Goal: Information Seeking & Learning: Learn about a topic

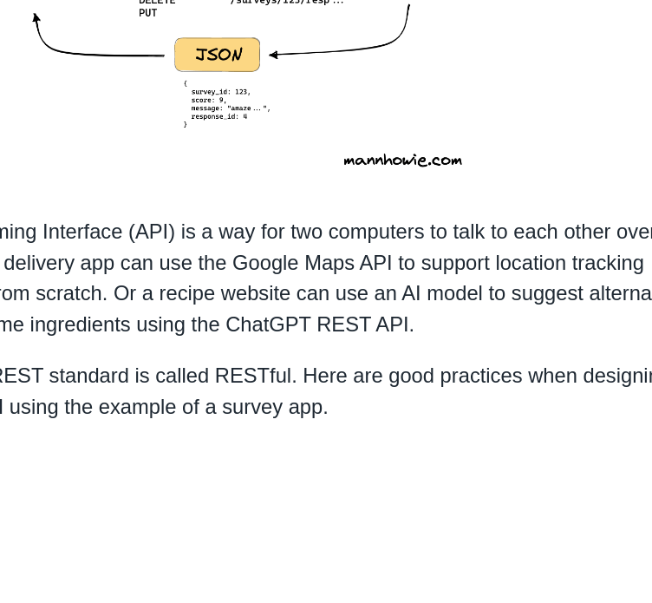
scroll to position [394, 0]
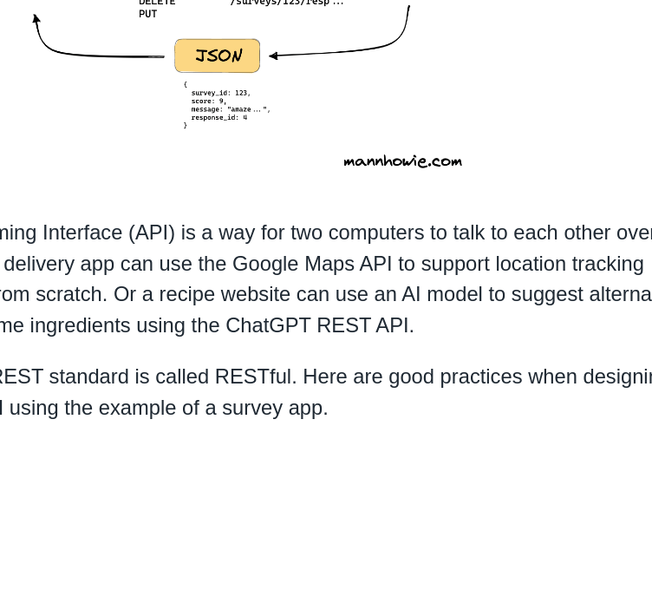
drag, startPoint x: 194, startPoint y: 349, endPoint x: 478, endPoint y: 372, distance: 284.6
click at [478, 311] on p "An Application Programming Interface (API) is a way for two computers to talk t…" at bounding box center [326, 268] width 616 height 83
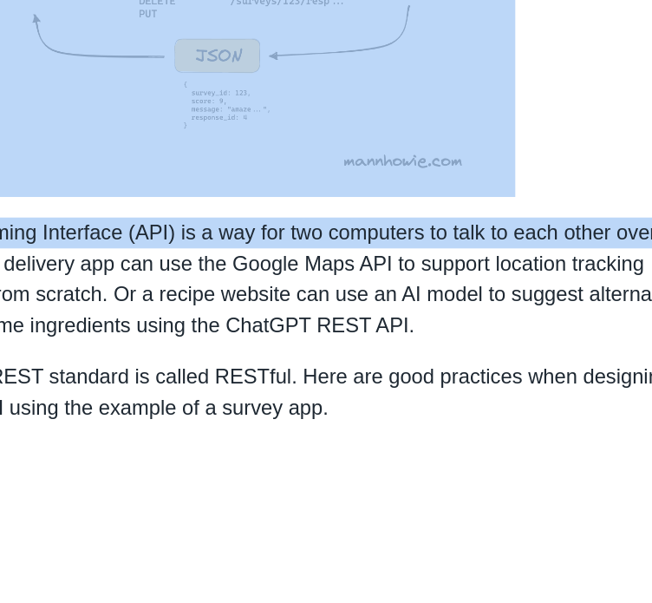
drag, startPoint x: 478, startPoint y: 372, endPoint x: 187, endPoint y: 354, distance: 292.0
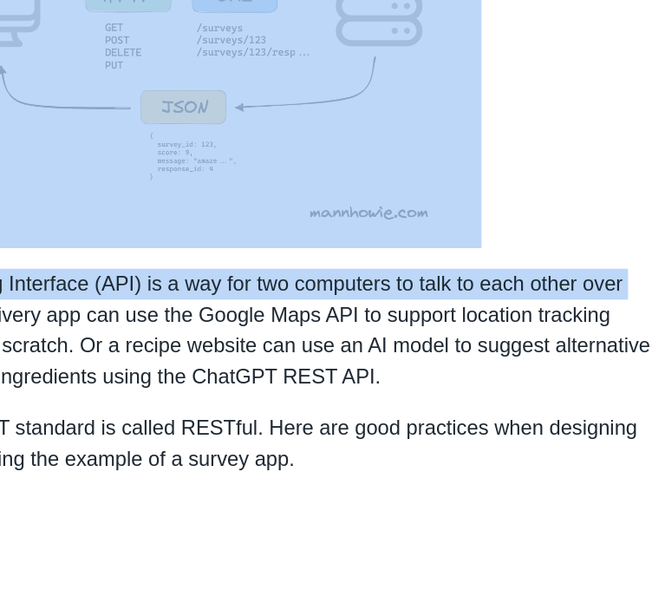
click at [209, 311] on p "An Application Programming Interface (API) is a way for two computers to talk t…" at bounding box center [326, 268] width 616 height 83
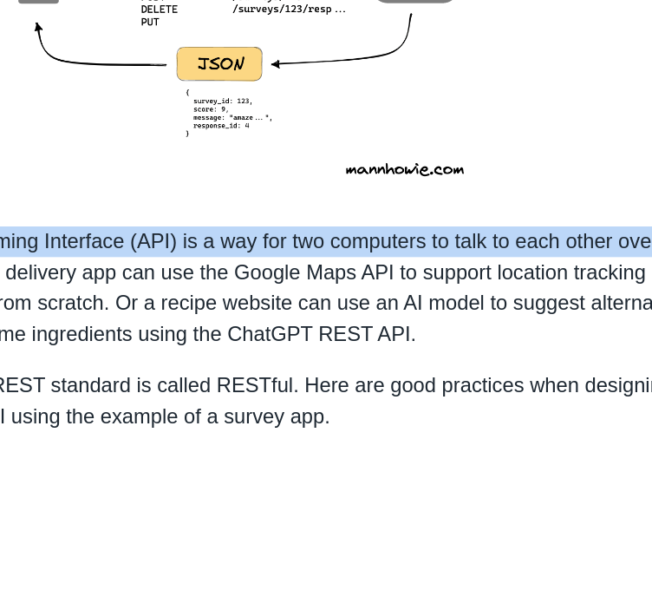
drag, startPoint x: 195, startPoint y: 349, endPoint x: 476, endPoint y: 369, distance: 281.8
click at [476, 311] on p "An Application Programming Interface (API) is a way for two computers to talk t…" at bounding box center [326, 268] width 616 height 83
copy p "An Application Programming Interface (API) is a way for two computers to talk t…"
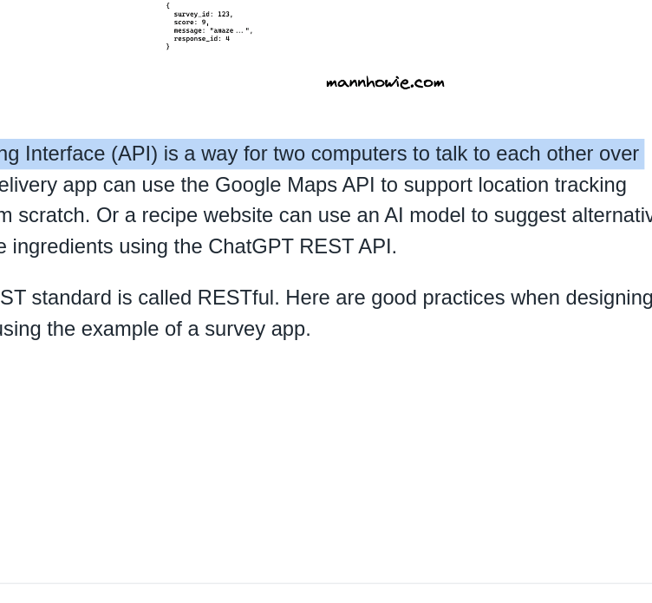
scroll to position [331, 0]
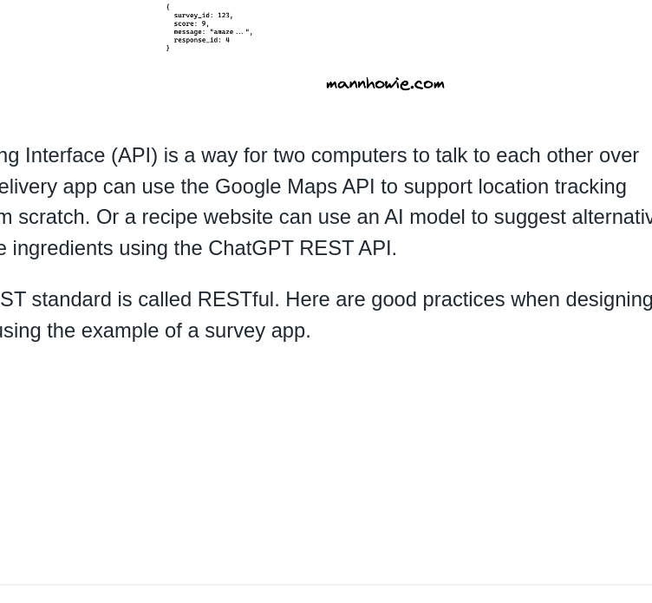
click at [582, 277] on p at bounding box center [326, 142] width 616 height 269
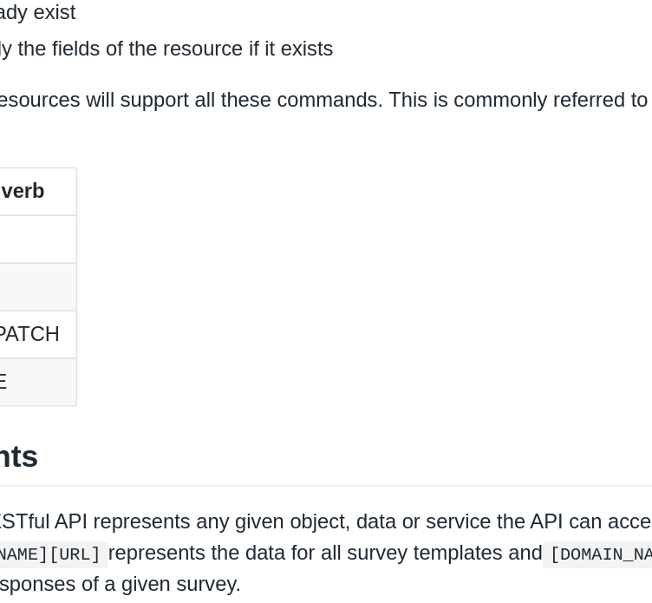
scroll to position [1711, 0]
